Goal: Check status: Check status

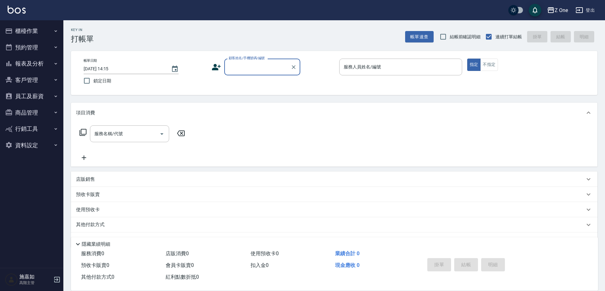
click at [50, 63] on button "報表及分析" at bounding box center [32, 63] width 58 height 16
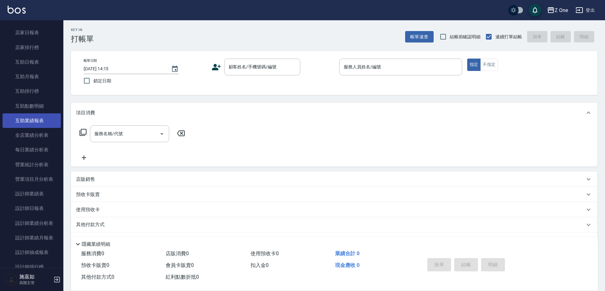
scroll to position [158, 0]
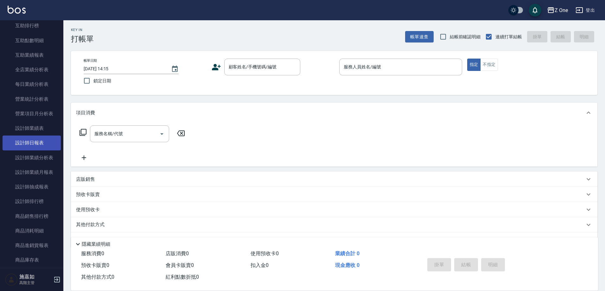
click at [40, 144] on link "設計師日報表" at bounding box center [32, 143] width 58 height 15
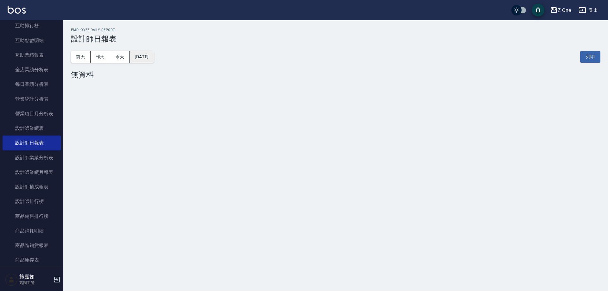
click at [154, 52] on button "[DATE]" at bounding box center [142, 57] width 24 height 12
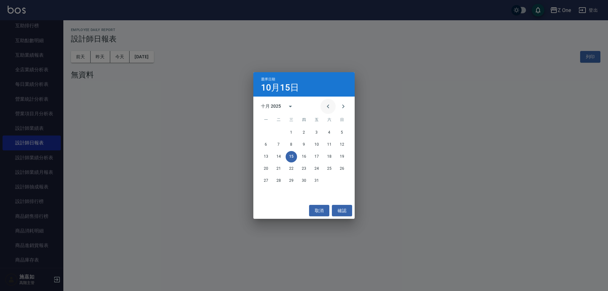
click at [331, 105] on icon "Previous month" at bounding box center [328, 107] width 8 height 8
click at [305, 133] on button "3" at bounding box center [303, 132] width 11 height 11
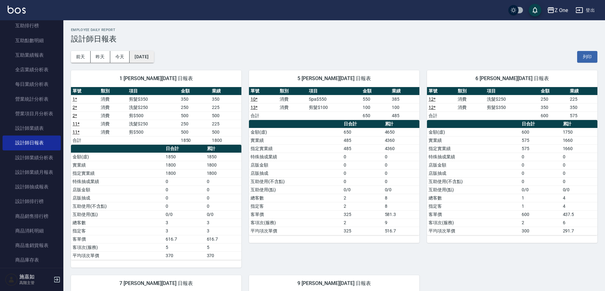
click at [154, 58] on button "[DATE]" at bounding box center [142, 57] width 24 height 12
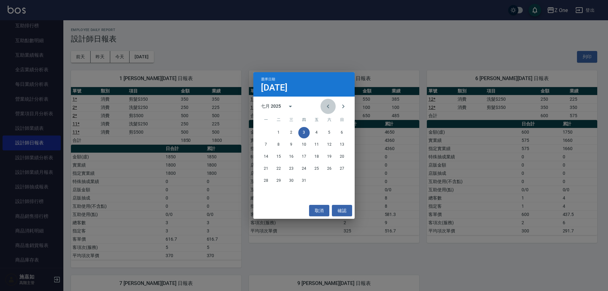
click at [328, 108] on icon "Previous month" at bounding box center [328, 107] width 8 height 8
click at [292, 145] on button "4" at bounding box center [291, 144] width 11 height 11
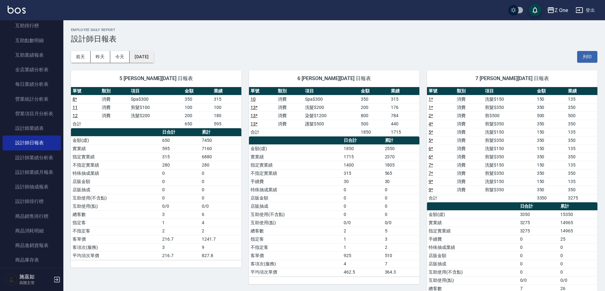
click at [149, 55] on button "[DATE]" at bounding box center [142, 57] width 24 height 12
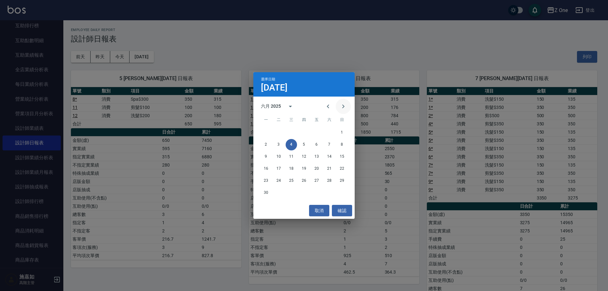
click at [341, 107] on icon "Next month" at bounding box center [343, 107] width 8 height 8
click at [317, 131] on button "4" at bounding box center [316, 132] width 11 height 11
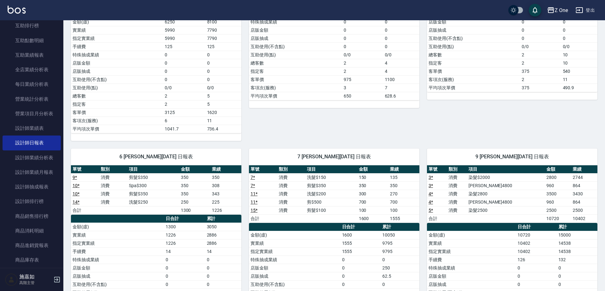
scroll to position [158, 0]
